Goal: Information Seeking & Learning: Stay updated

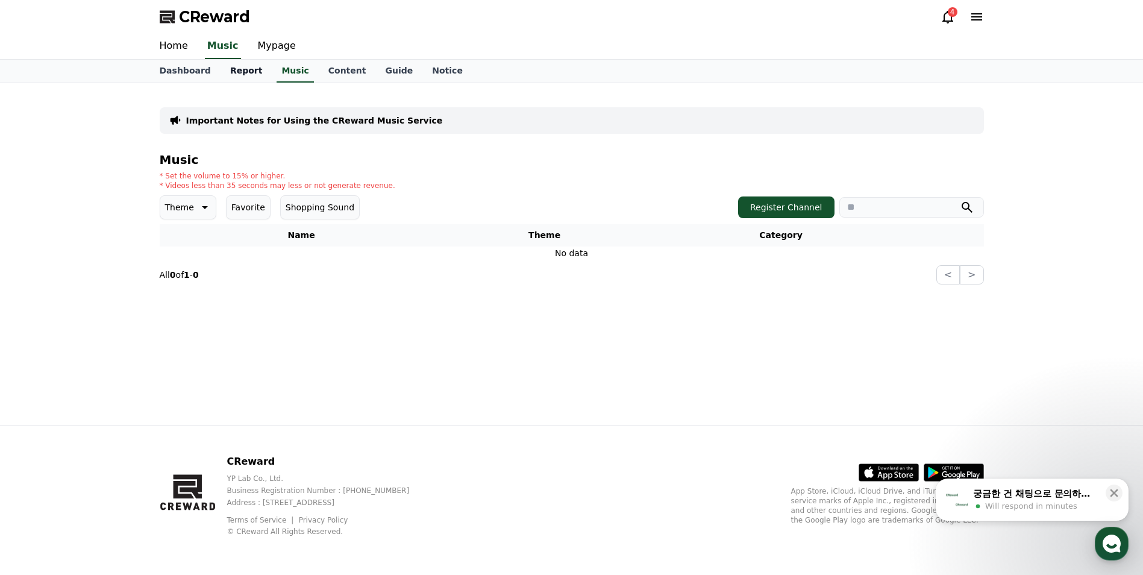
click at [243, 69] on link "Report" at bounding box center [246, 71] width 52 height 23
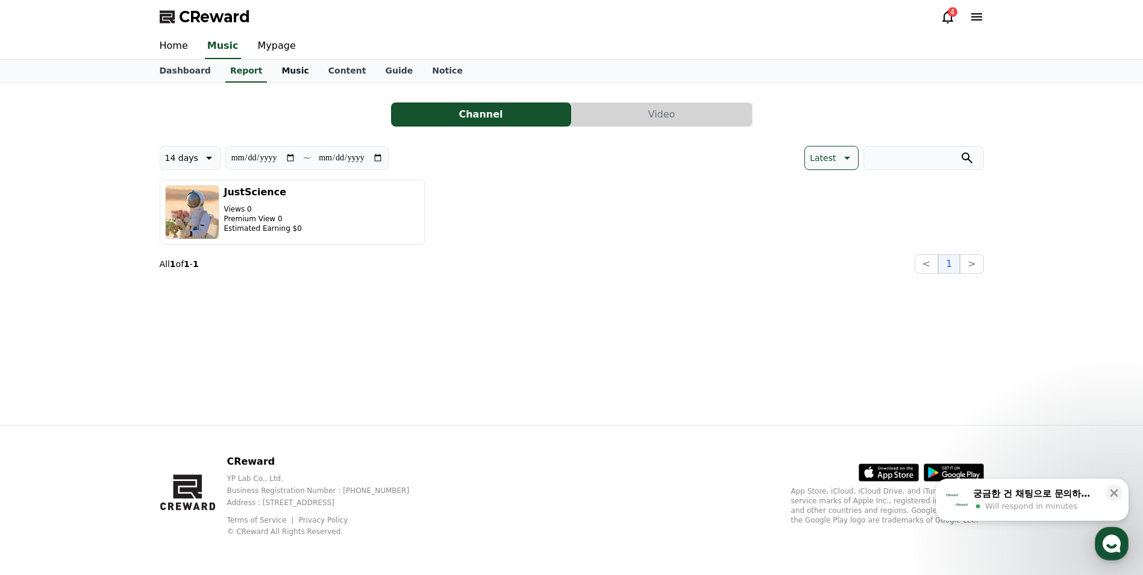
click at [272, 63] on link "Music" at bounding box center [295, 71] width 46 height 23
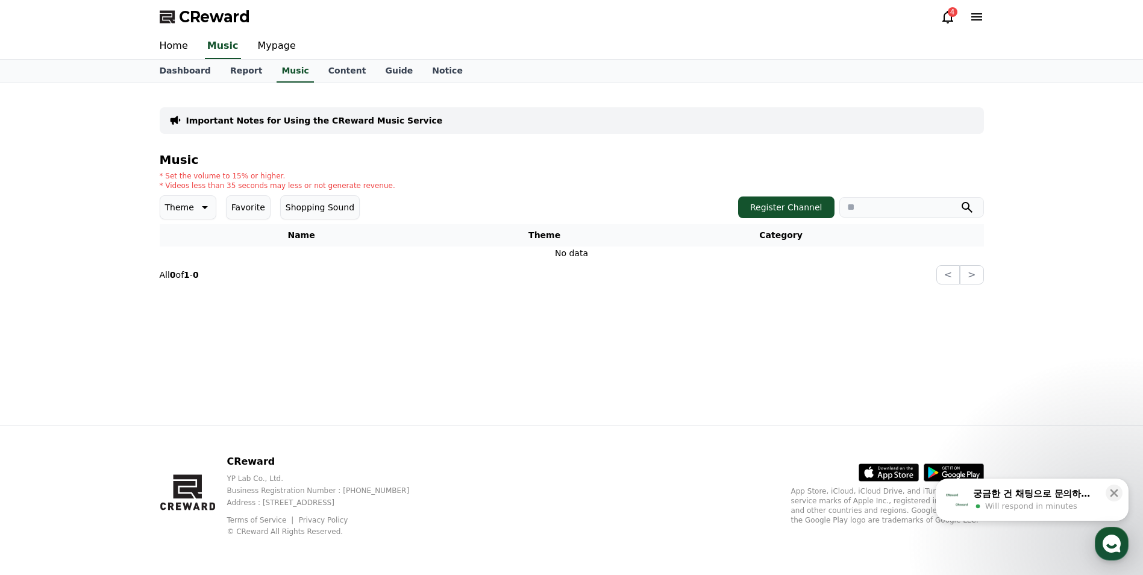
click at [979, 19] on icon at bounding box center [976, 16] width 11 height 7
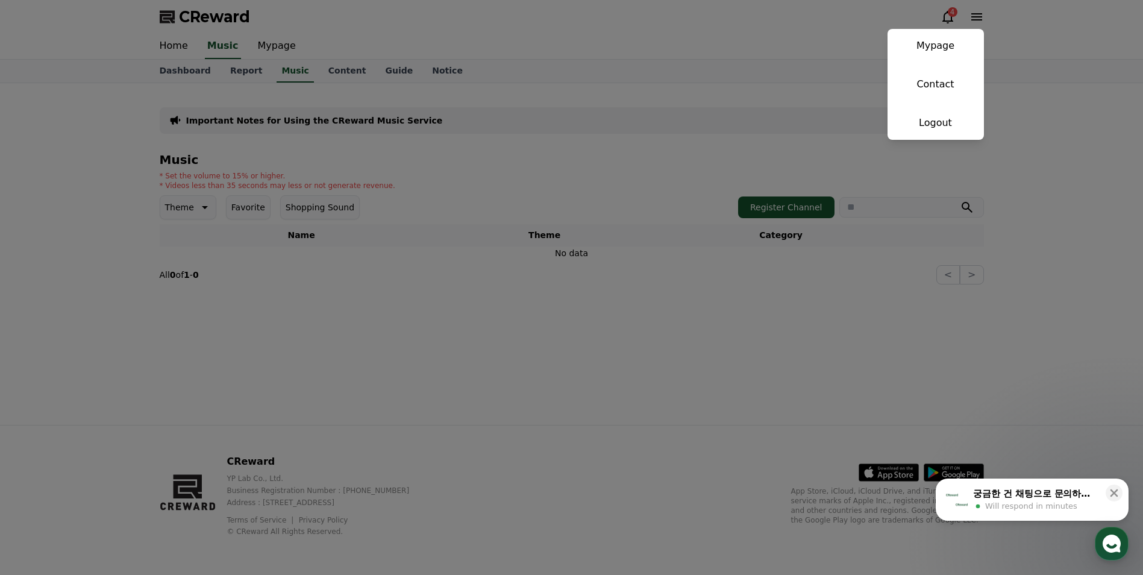
click at [481, 106] on button "close" at bounding box center [571, 287] width 1143 height 575
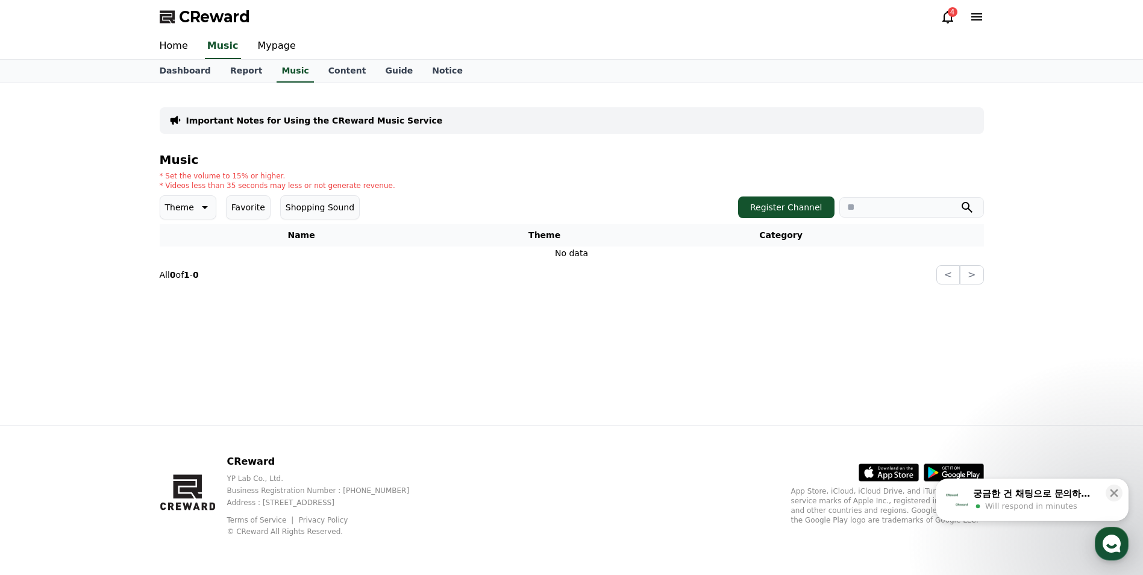
click at [106, 354] on div "Important Notes for Using the CReward Music Service Music * Set the volume to 1…" at bounding box center [571, 253] width 1143 height 341
click at [1117, 490] on icon at bounding box center [1114, 493] width 8 height 8
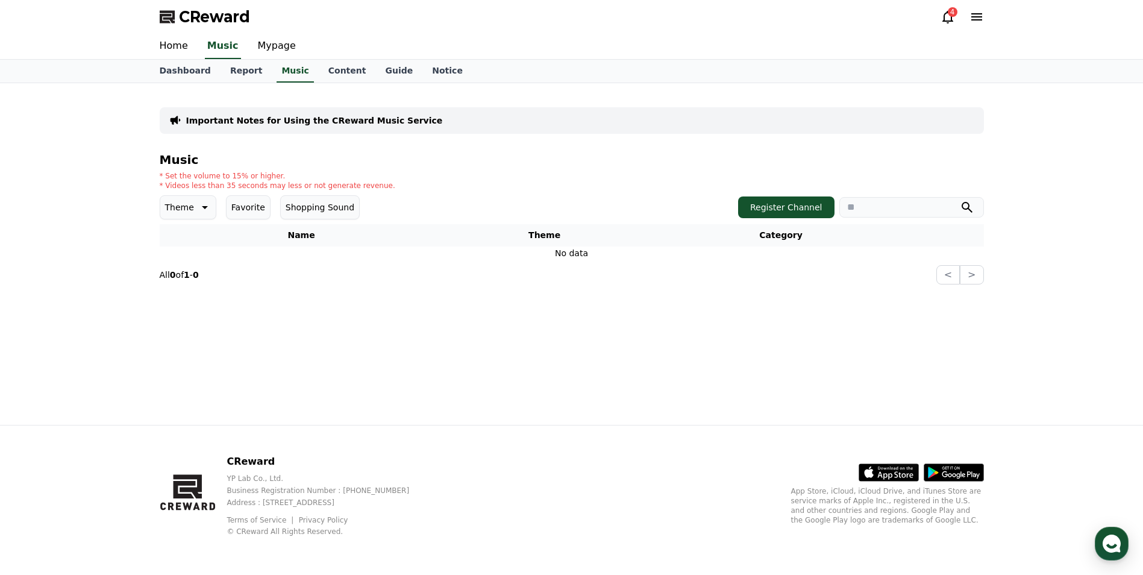
click at [951, 14] on div "4" at bounding box center [952, 12] width 10 height 10
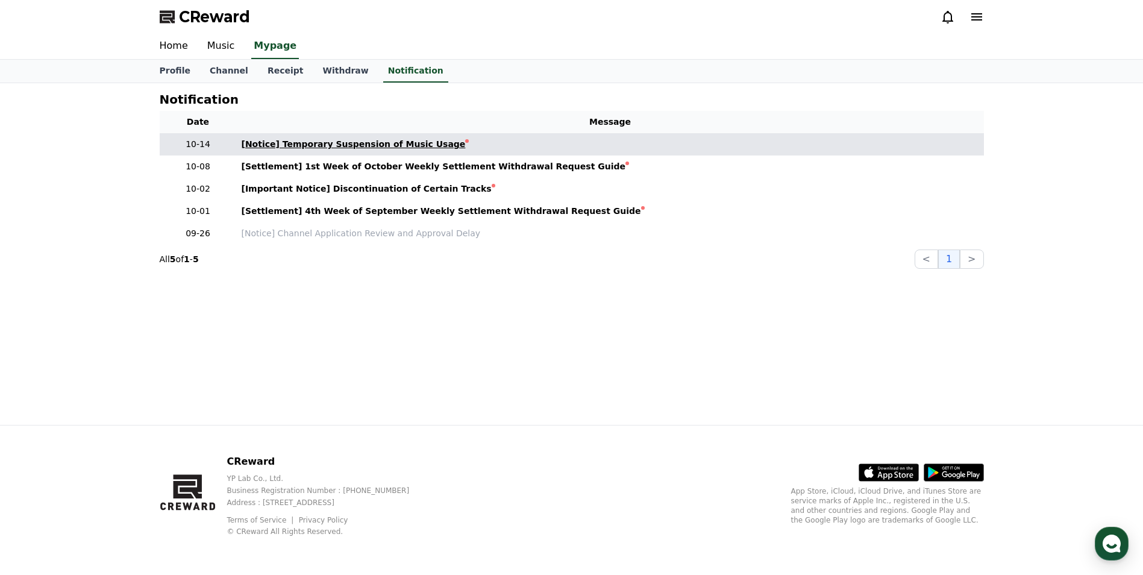
click at [408, 148] on div "[Notice] Temporary Suspension of Music Usage" at bounding box center [354, 144] width 224 height 13
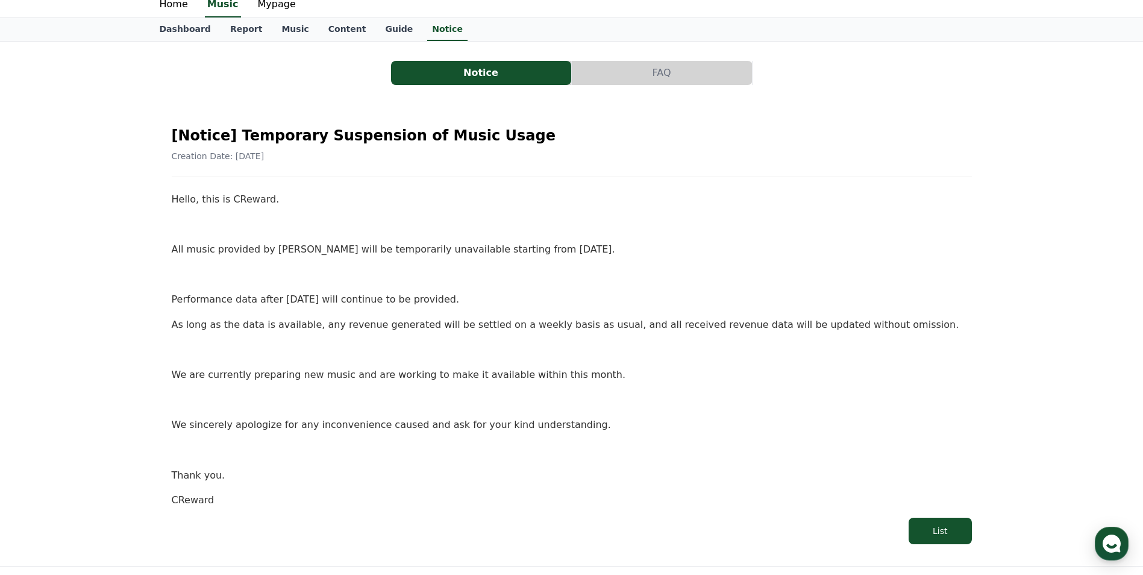
scroll to position [60, 0]
